Goal: Transaction & Acquisition: Book appointment/travel/reservation

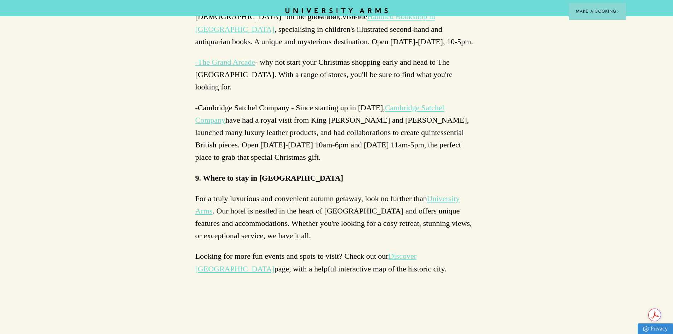
scroll to position [1556, 0]
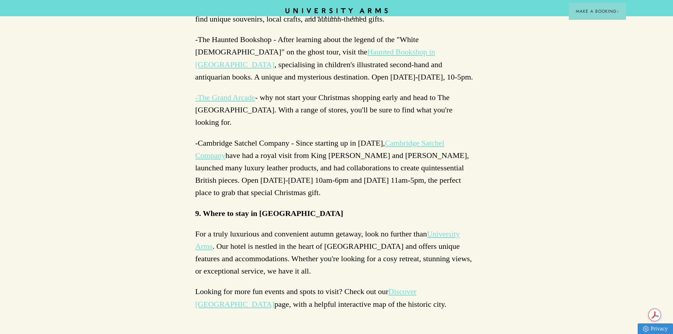
click at [304, 6] on header "CAMBRIDGE’S LEADING LUXURY HOTEL SINCE 1834 Make a Booking" at bounding box center [336, 8] width 673 height 16
click at [305, 7] on header "CAMBRIDGE’S LEADING LUXURY HOTEL SINCE 1834 Make a Booking" at bounding box center [336, 8] width 673 height 16
click at [307, 13] on icon "CAMBRIDGE’S LEADING LUXURY HOTEL SINCE [DATE]" at bounding box center [336, 13] width 99 height 11
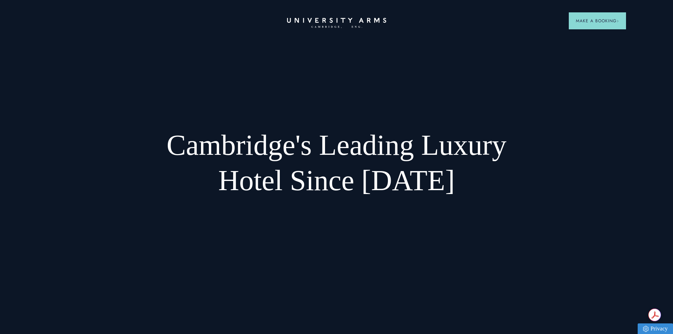
click at [334, 24] on icon "CAMBRIDGE’S LEADING LUXURY HOTEL SINCE [DATE]" at bounding box center [336, 23] width 99 height 11
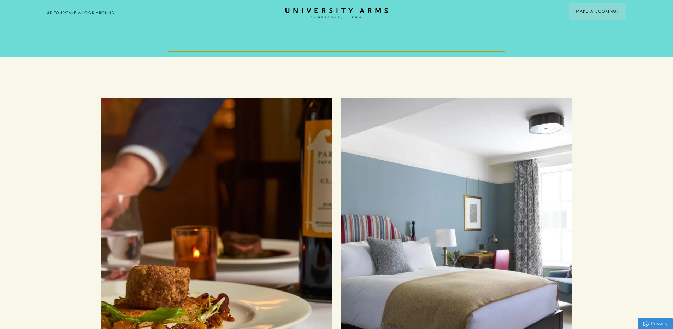
scroll to position [2545, 0]
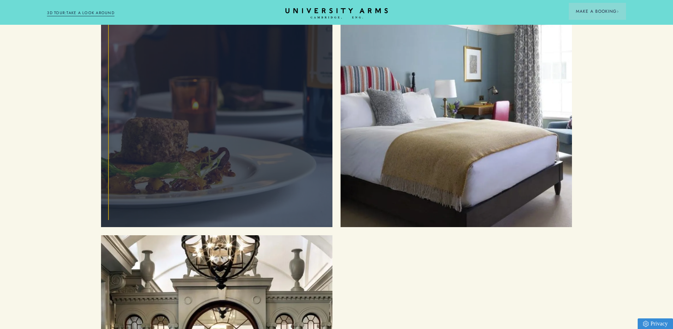
click at [289, 95] on div "Food and Drink" at bounding box center [216, 88] width 215 height 262
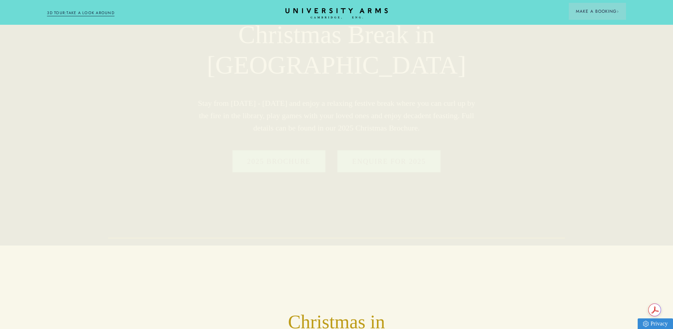
scroll to position [0, 0]
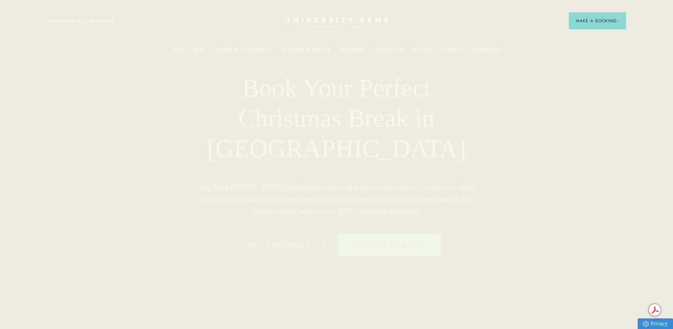
click at [289, 252] on link "2025 BROCHURE" at bounding box center [279, 245] width 93 height 22
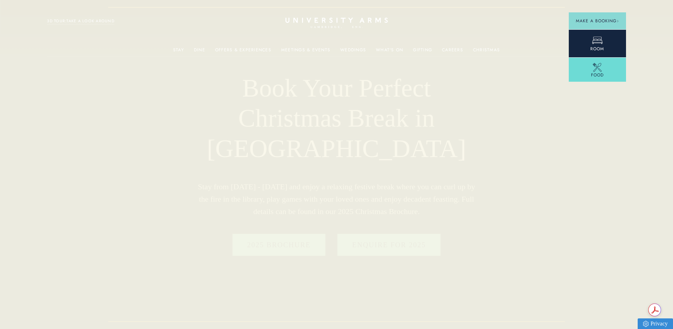
click at [587, 45] on link "Room" at bounding box center [597, 43] width 57 height 28
